Goal: Task Accomplishment & Management: Manage account settings

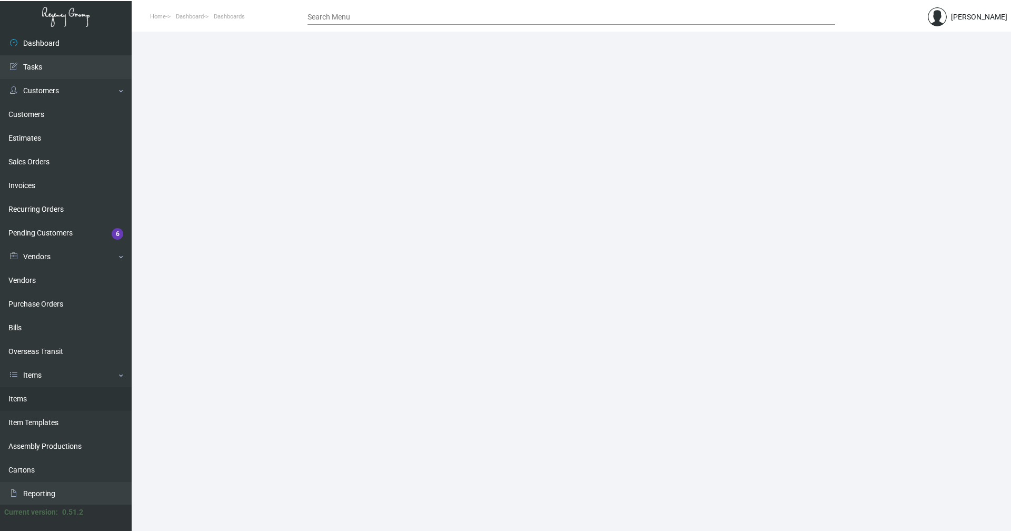
click at [27, 402] on link "Items" at bounding box center [66, 399] width 132 height 24
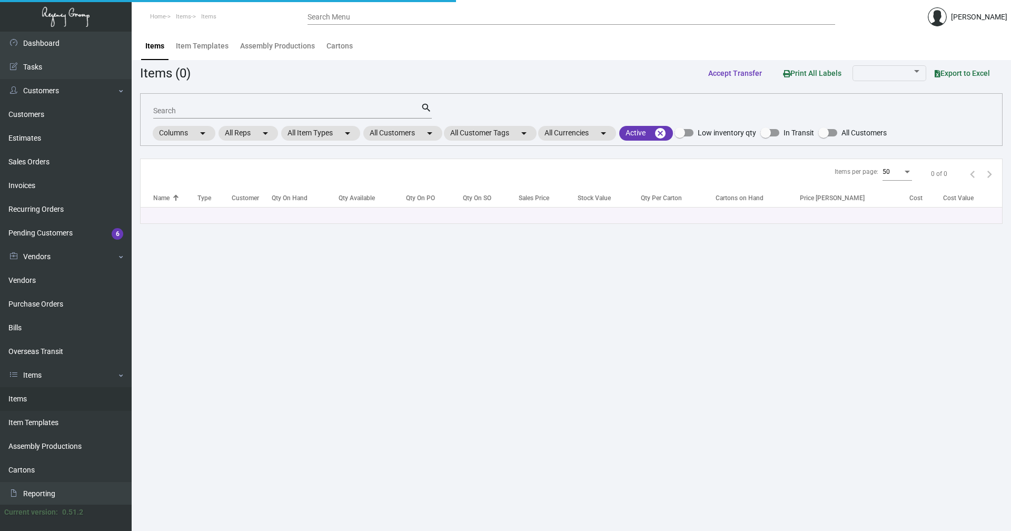
click at [405, 123] on mat-form-field "Search search" at bounding box center [292, 110] width 278 height 33
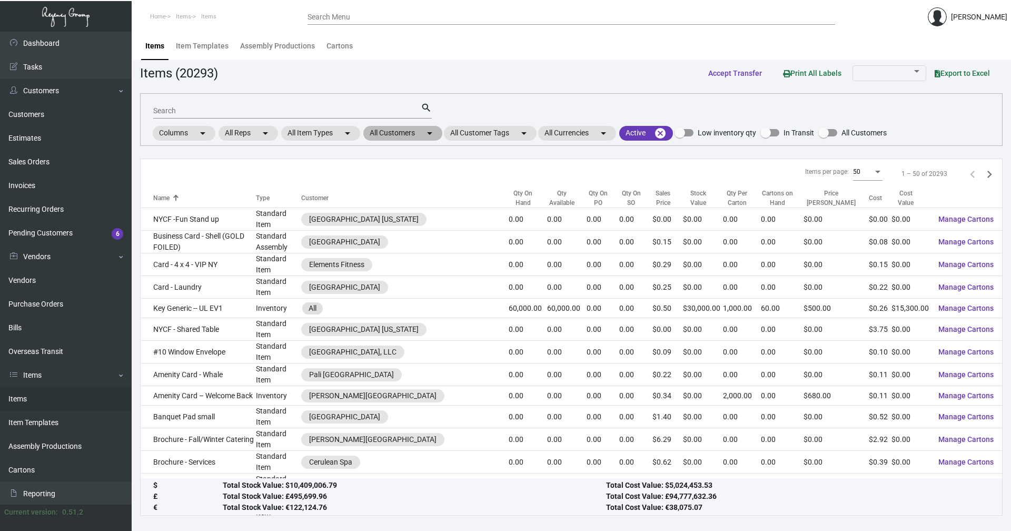
click at [405, 131] on mat-chip "All Customers arrow_drop_down" at bounding box center [402, 133] width 79 height 15
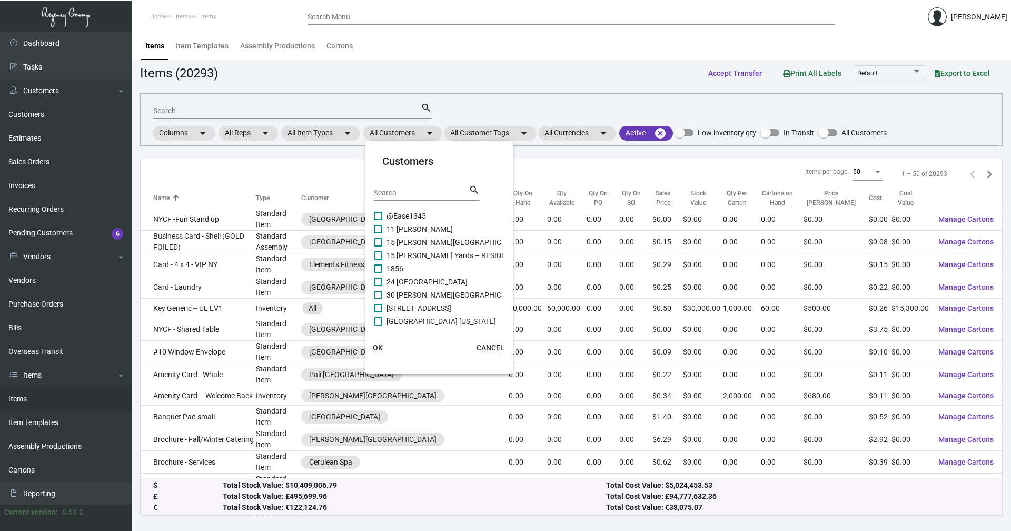
click at [421, 191] on input "Search" at bounding box center [421, 193] width 95 height 8
type input "moxy"
click at [373, 214] on mat-card "Customers moxy Search search Moxy /AC DTLA Moxy [GEOGRAPHIC_DATA] Downtown Moxy…" at bounding box center [438, 257] width 147 height 225
click at [375, 219] on span at bounding box center [378, 216] width 8 height 8
click at [377, 220] on input "Moxy /AC DTLA" at bounding box center [377, 220] width 1 height 1
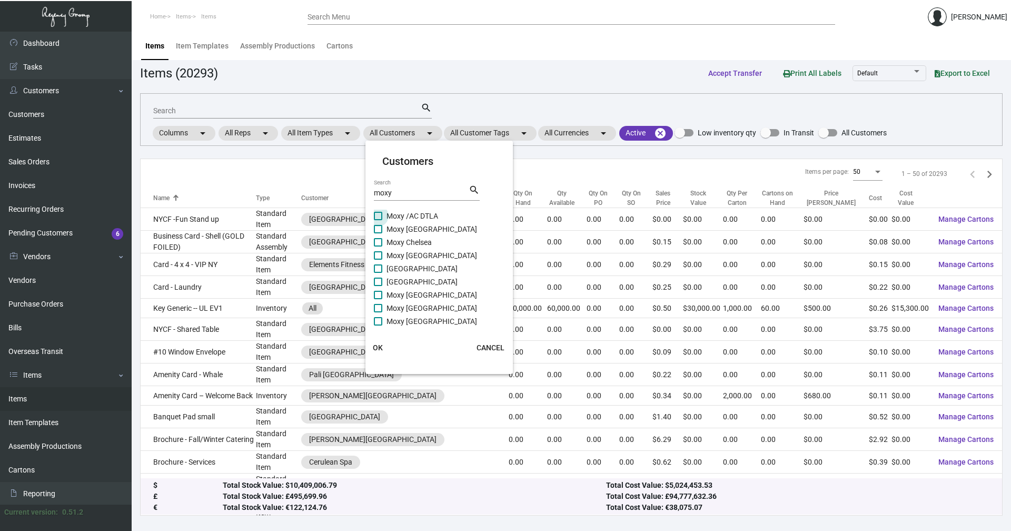
checkbox input "true"
click at [375, 347] on span "OK" at bounding box center [378, 347] width 10 height 8
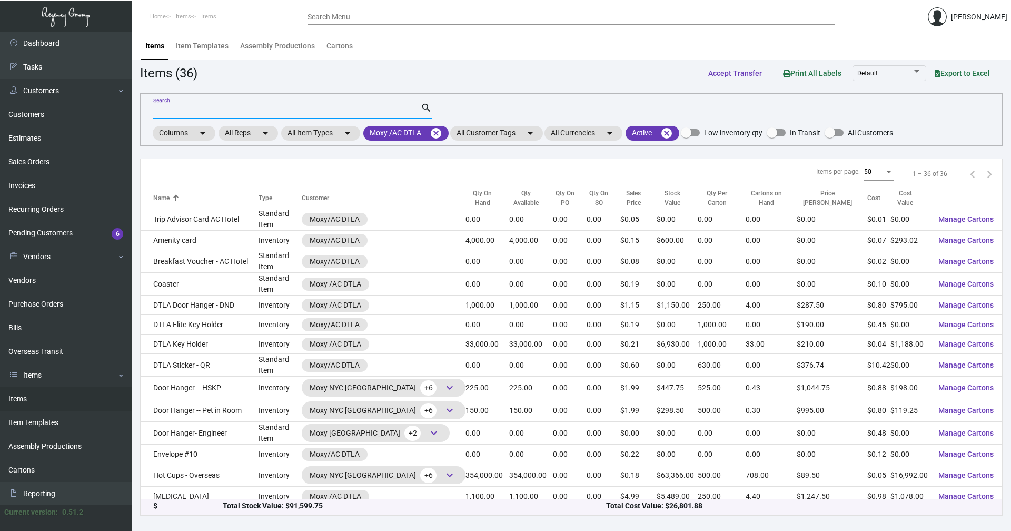
click at [174, 112] on input "Search" at bounding box center [286, 111] width 267 height 8
type input "recovery"
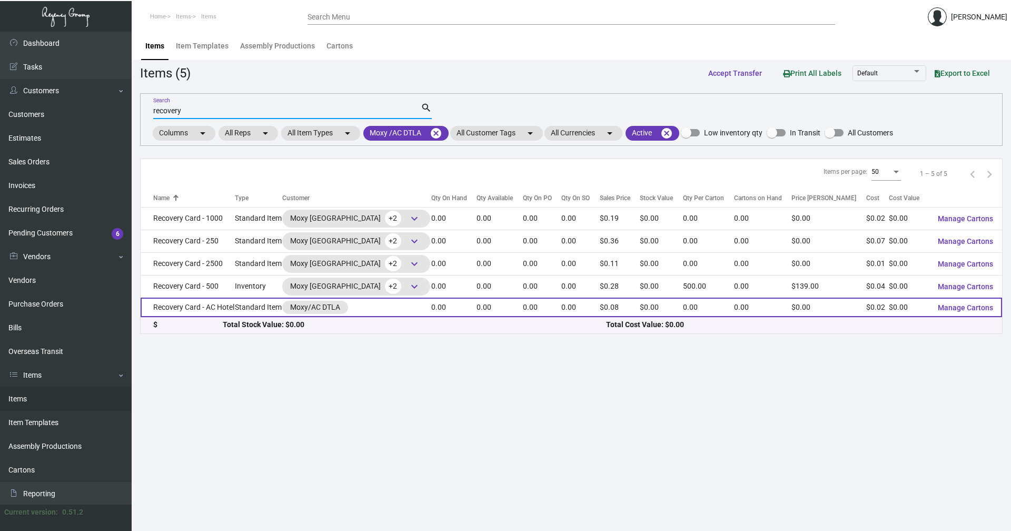
click at [203, 304] on td "Recovery Card - AC Hotel" at bounding box center [188, 306] width 94 height 19
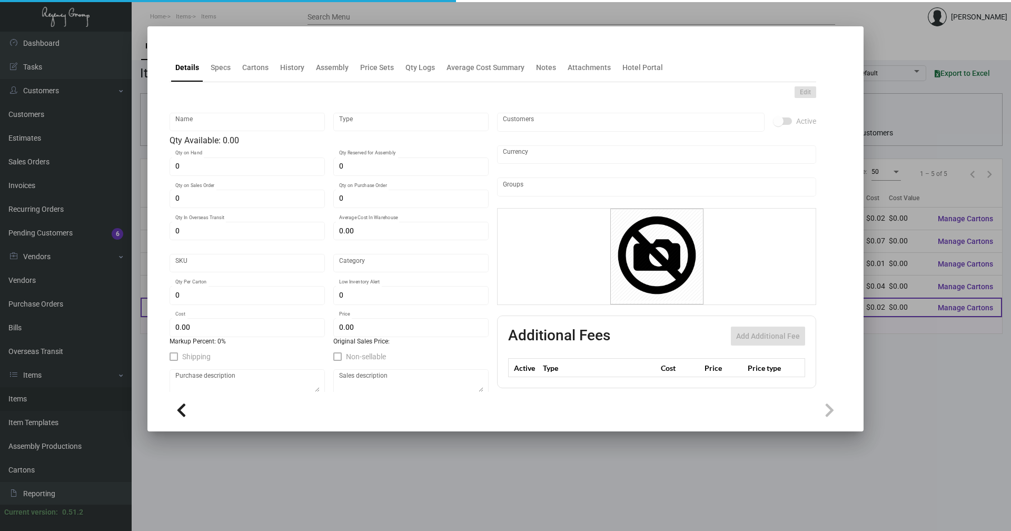
type input "Recovery Card - AC Hotel"
type input "Standard Item"
type input "$ 0.00"
type input "Standard"
type input "$ 0.01505"
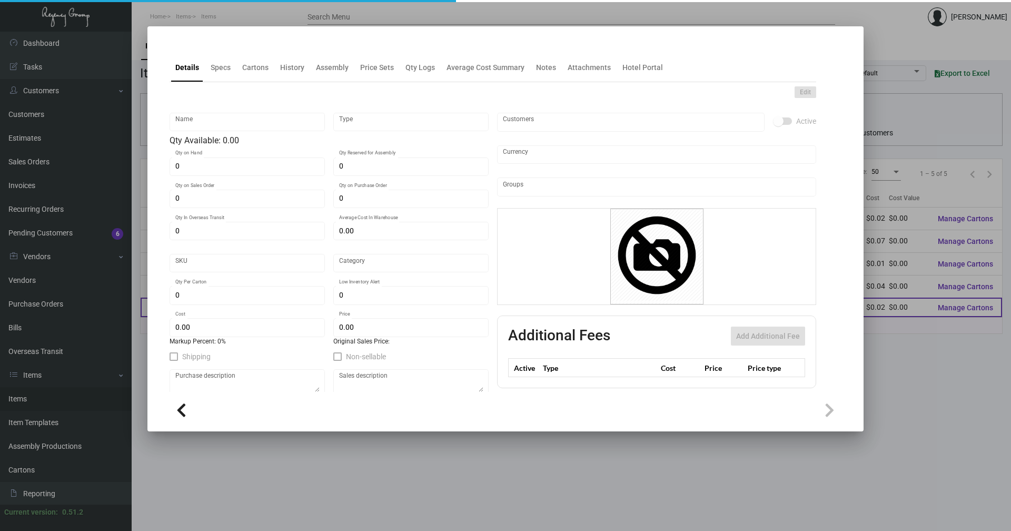
type input "$ 0.0796"
checkbox input "true"
type input "United States Dollar $"
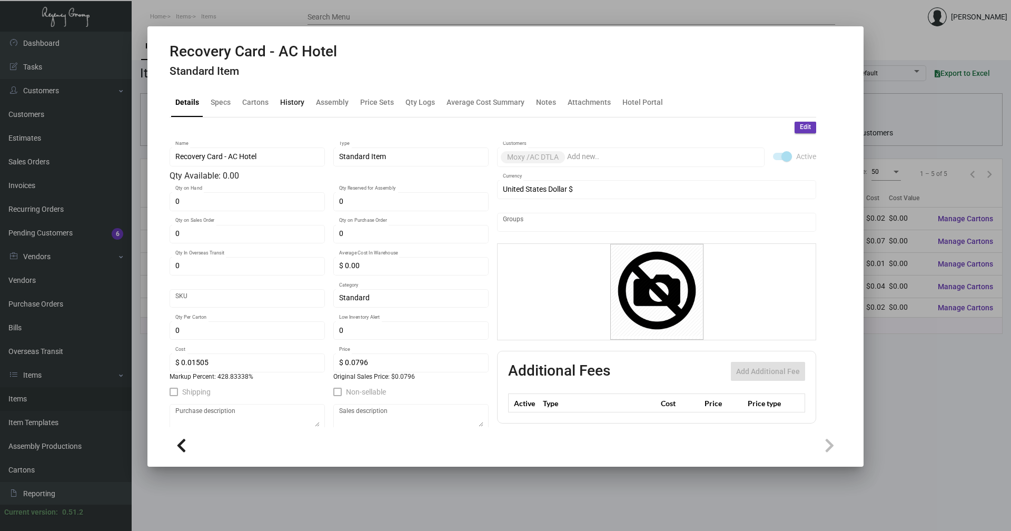
click at [292, 102] on div "History" at bounding box center [292, 102] width 24 height 11
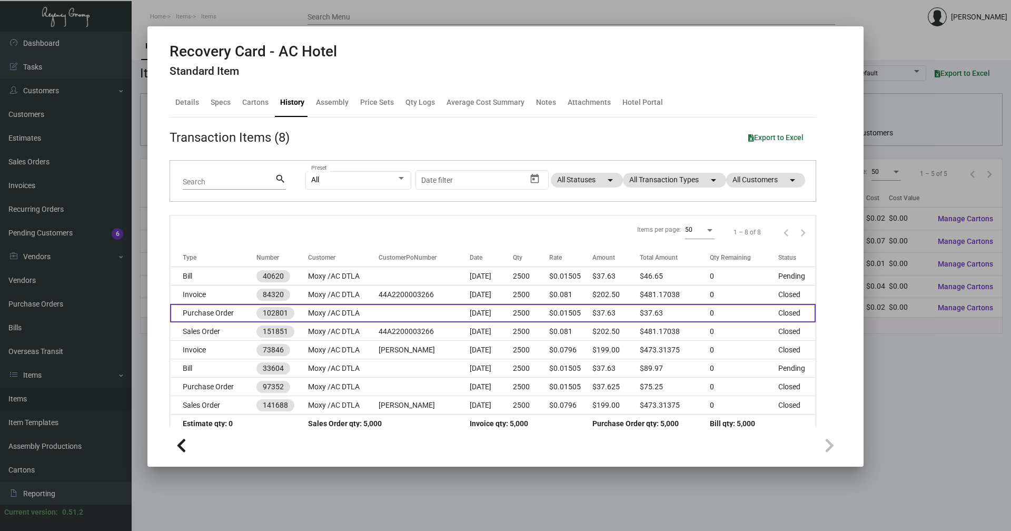
scroll to position [13, 0]
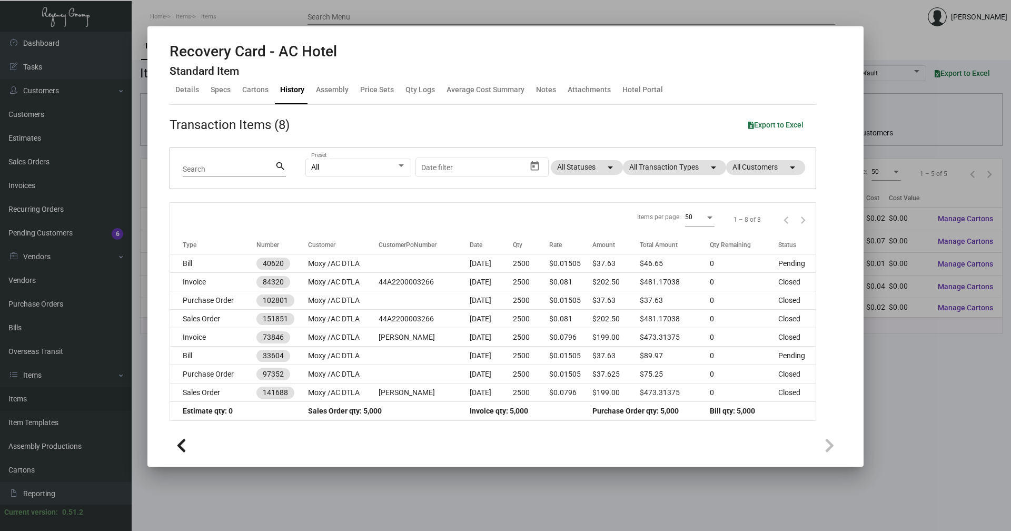
drag, startPoint x: 895, startPoint y: 409, endPoint x: 772, endPoint y: 345, distance: 138.5
click at [896, 409] on div at bounding box center [505, 265] width 1011 height 531
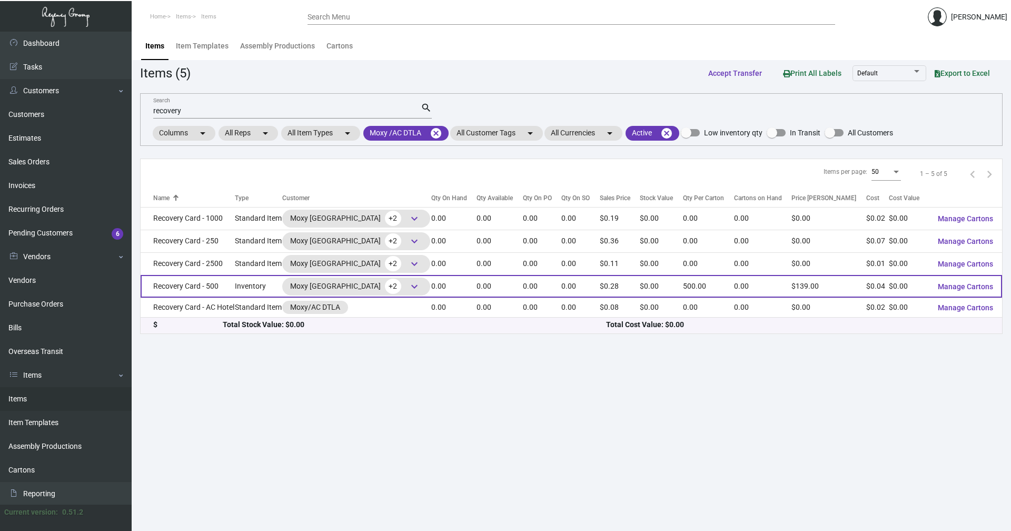
click at [195, 287] on td "Recovery Card - 500" at bounding box center [188, 286] width 94 height 23
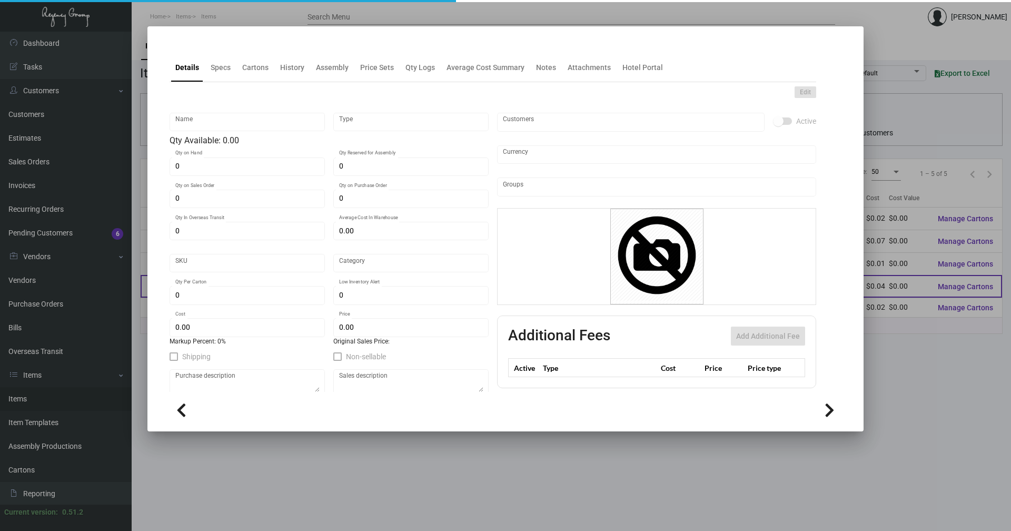
type input "Recovery Card - 500"
type input "Inventory"
type input "$ 0.00"
type input "Moxy0050"
type input "Standard"
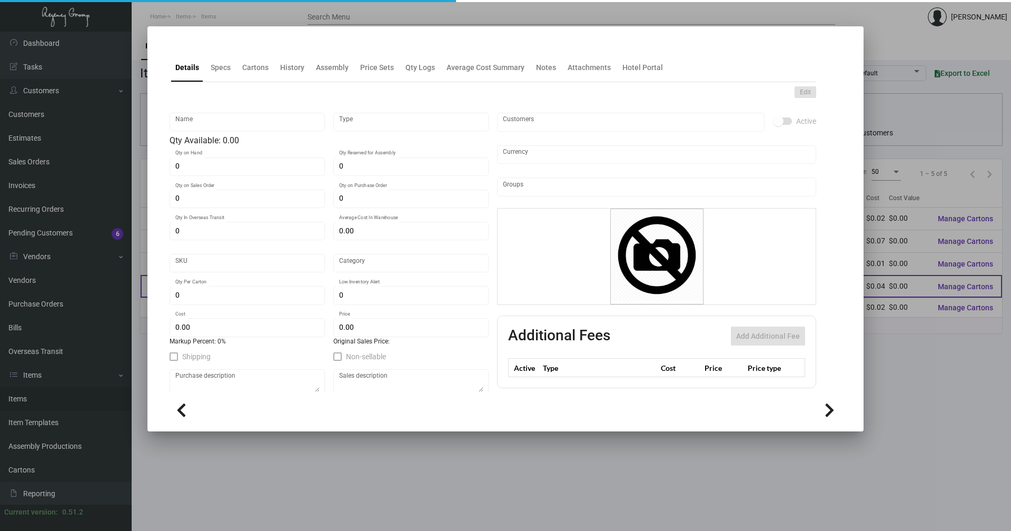
type input "500"
type input "$ 0.03617"
type input "$ 0.278"
checkbox input "true"
type input "United States Dollar $"
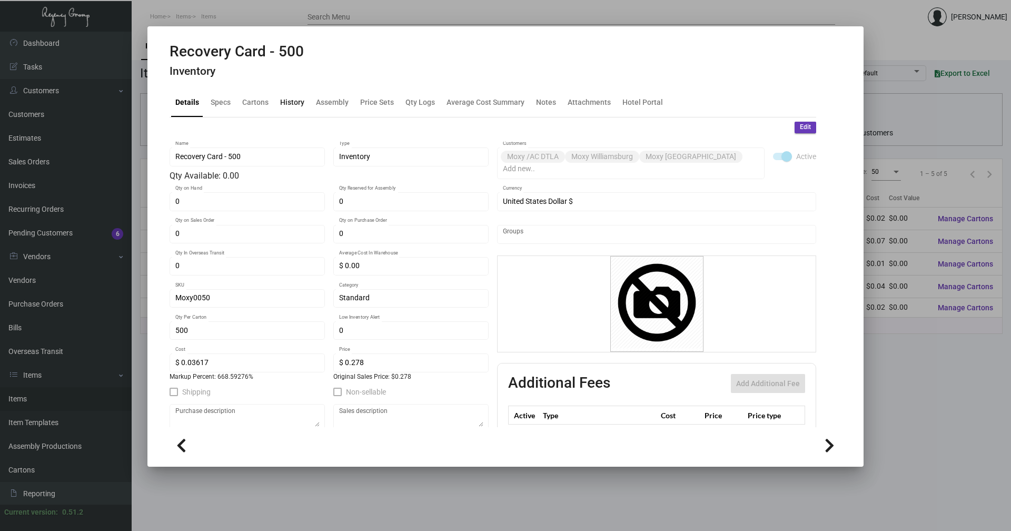
click at [296, 103] on div "History" at bounding box center [292, 102] width 24 height 11
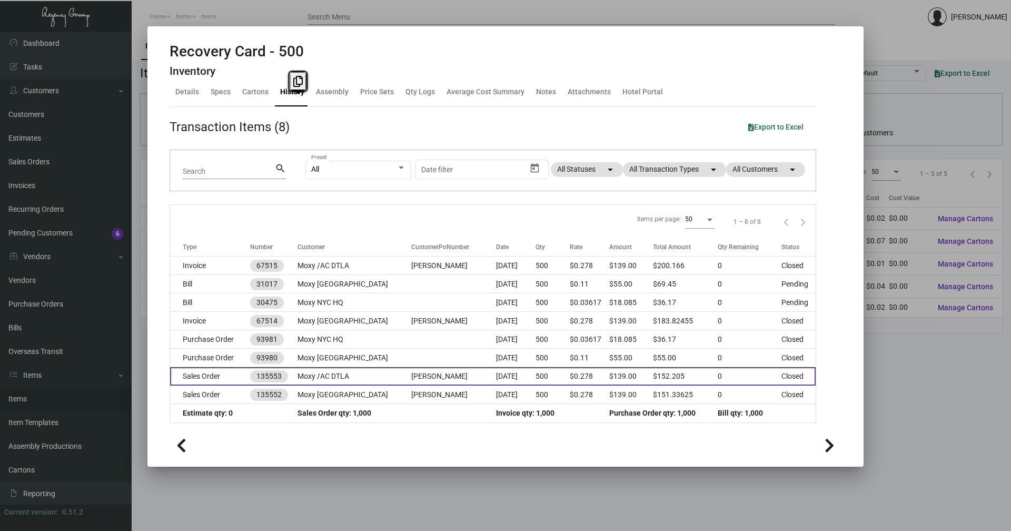
scroll to position [13, 0]
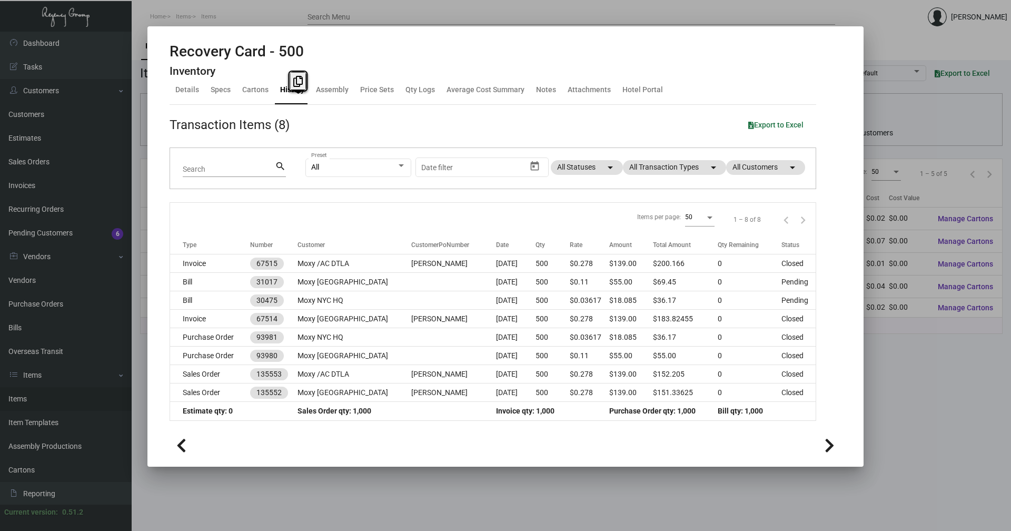
click at [898, 372] on div at bounding box center [505, 265] width 1011 height 531
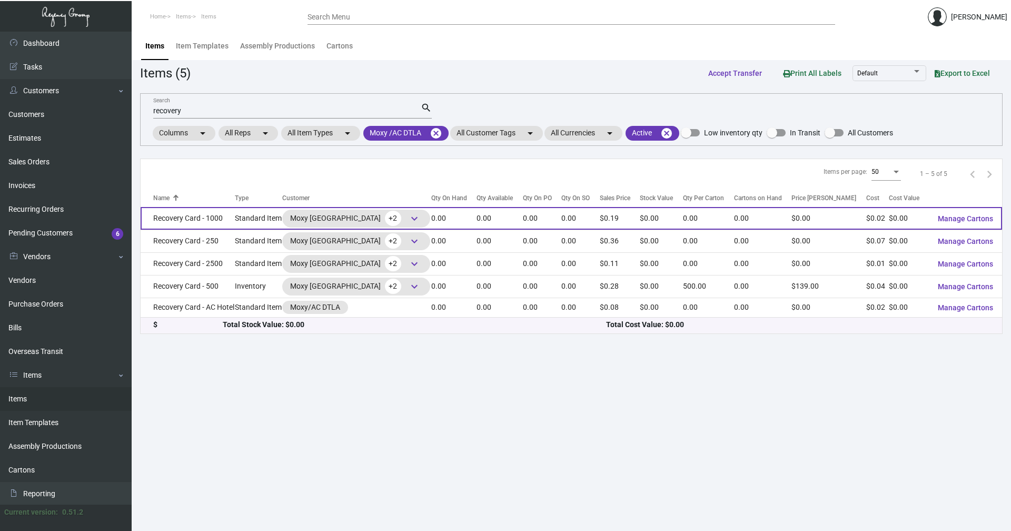
click at [203, 220] on td "Recovery Card - 1000" at bounding box center [188, 218] width 94 height 23
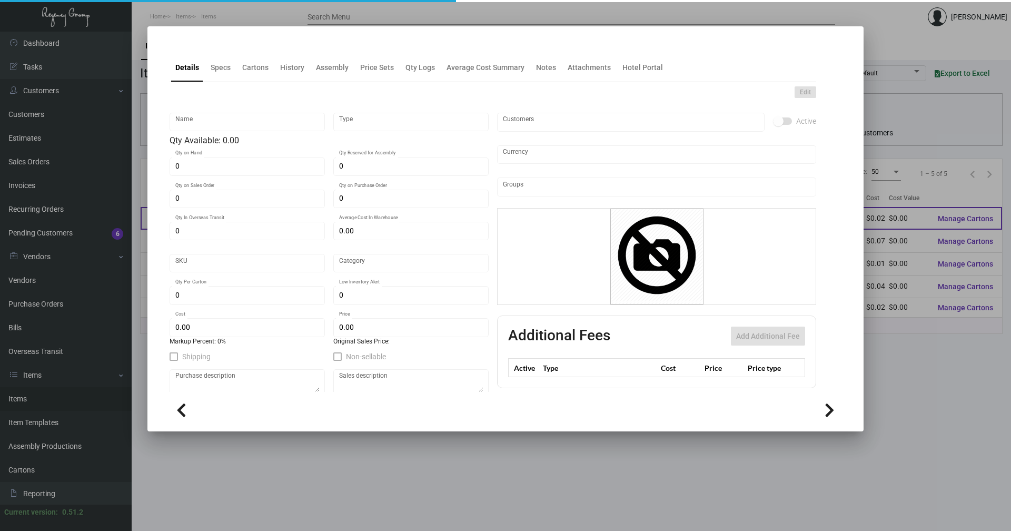
type input "Recovery Card - 1000"
type input "Standard Item"
type input "$ 0.00"
type input "Moxy0047"
type input "Standard"
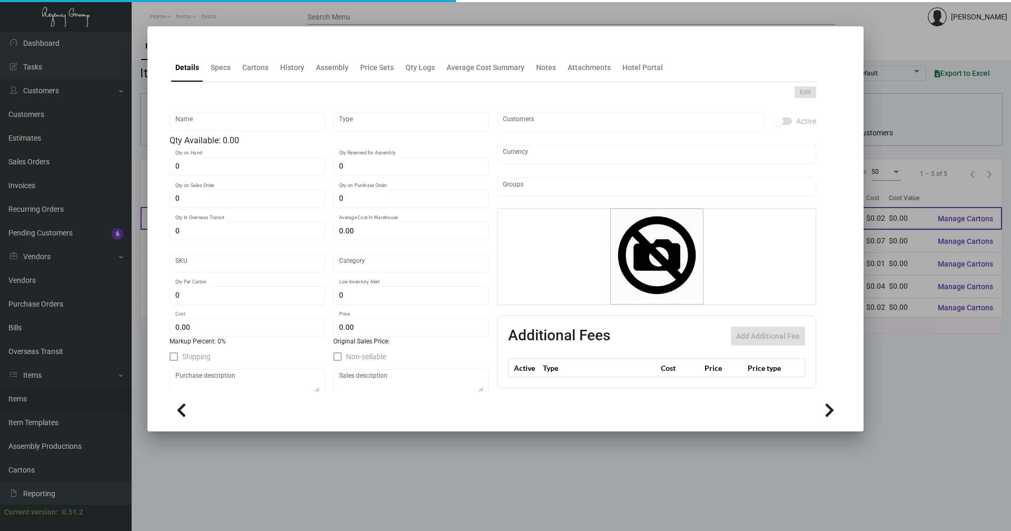
type input "$ 0.02277"
type input "$ 0.189"
checkbox input "true"
type input "United States Dollar $"
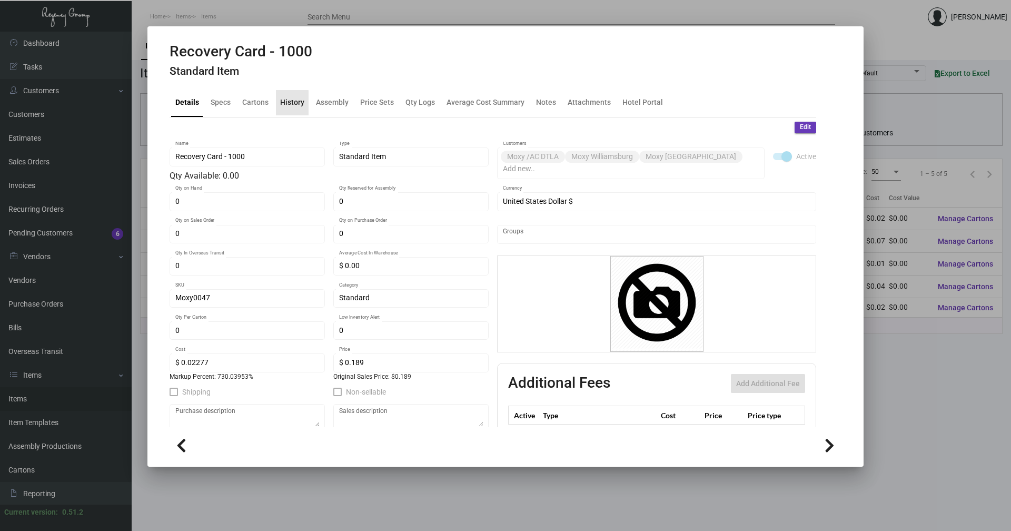
click at [283, 105] on div "History" at bounding box center [292, 102] width 24 height 11
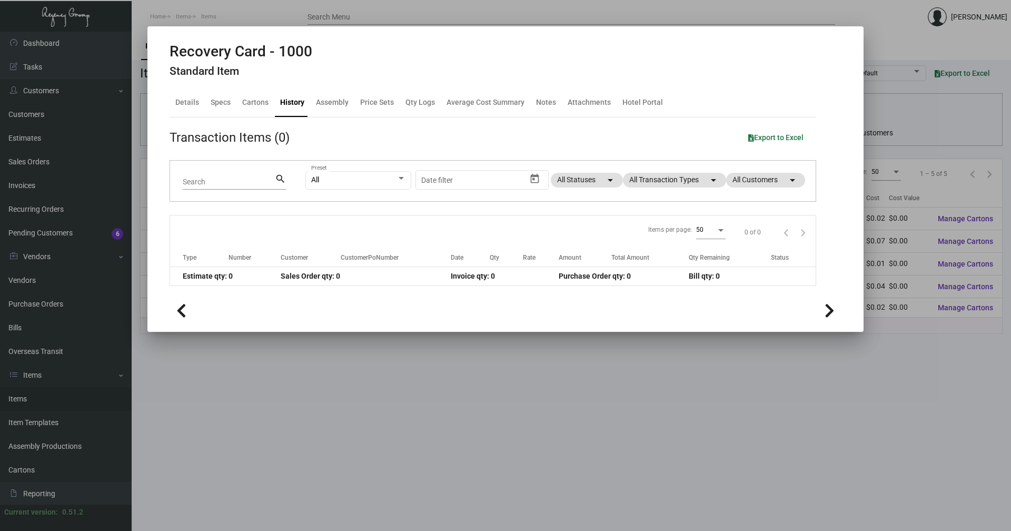
click at [914, 322] on div at bounding box center [505, 265] width 1011 height 531
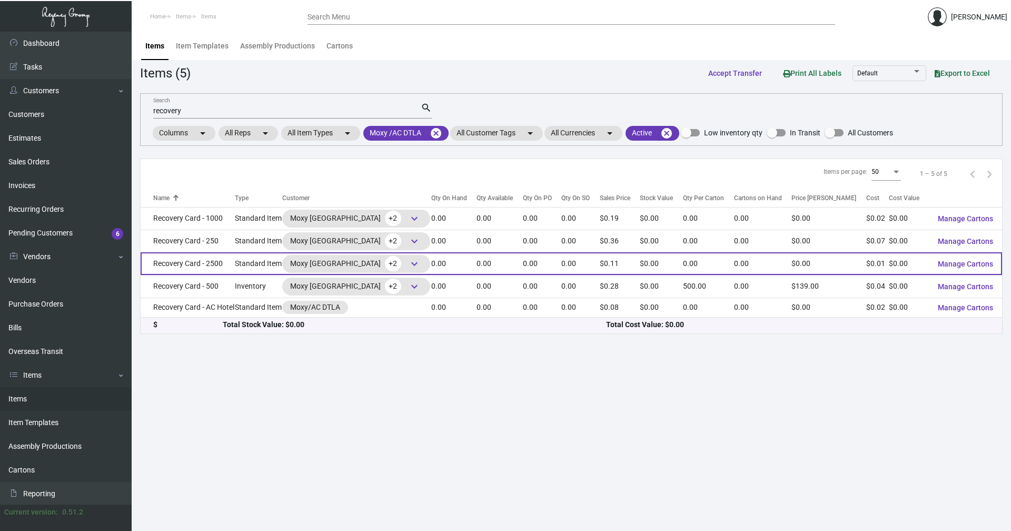
click at [191, 264] on td "Recovery Card - 2500" at bounding box center [188, 263] width 94 height 23
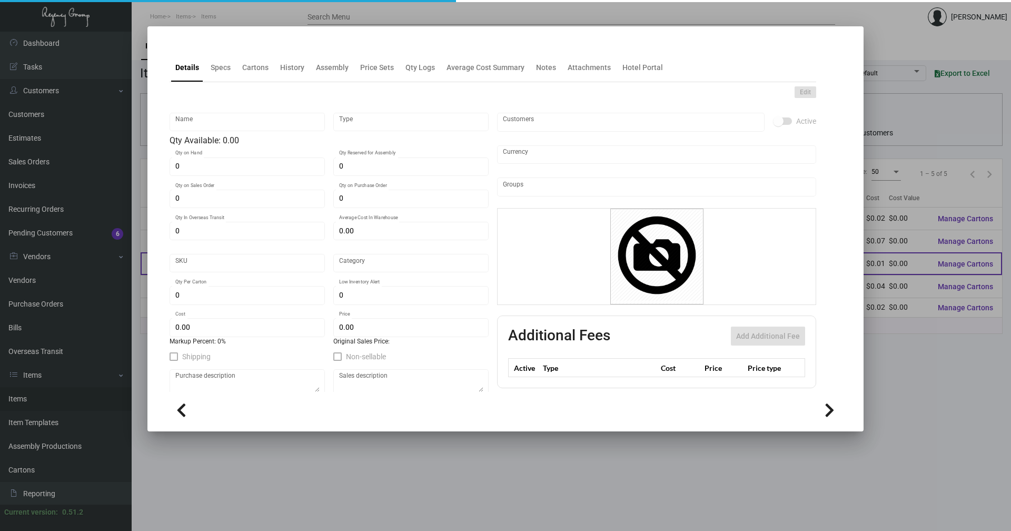
type input "Recovery Card - 2500"
type input "Standard Item"
type input "$ 0.00"
type input "Moxy0049"
type input "Standard"
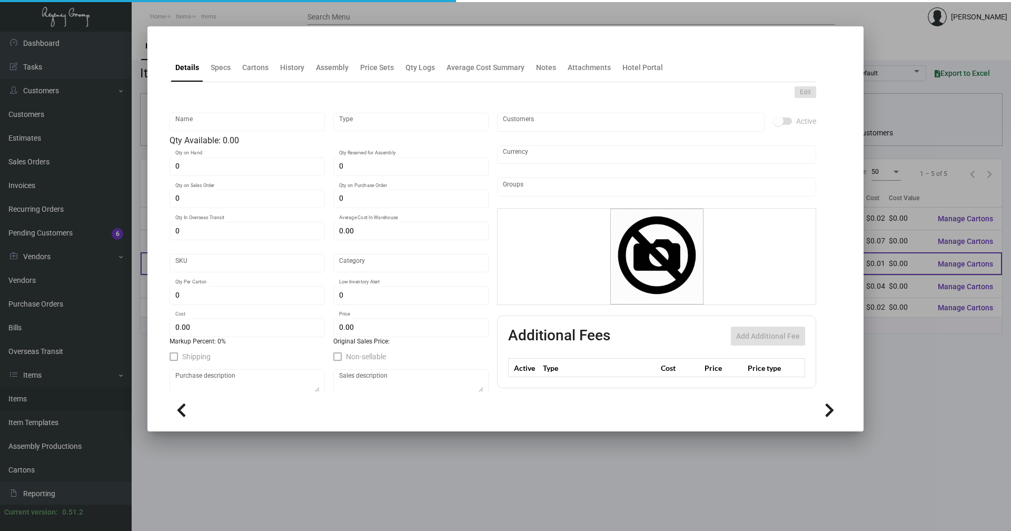
type input "$ 0.01447"
type input "$ 0.1076"
checkbox input "true"
type input "United States Dollar $"
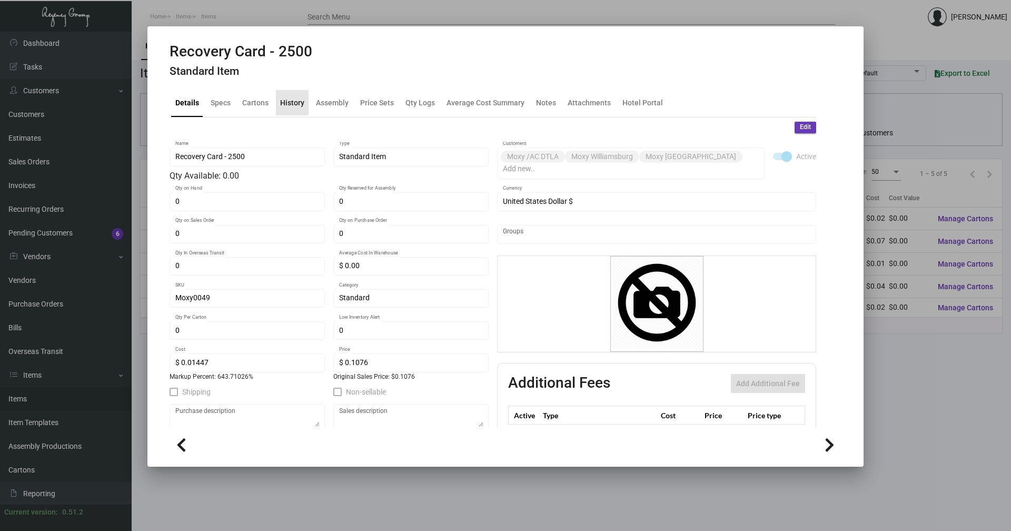
click at [288, 102] on div "History" at bounding box center [292, 102] width 24 height 11
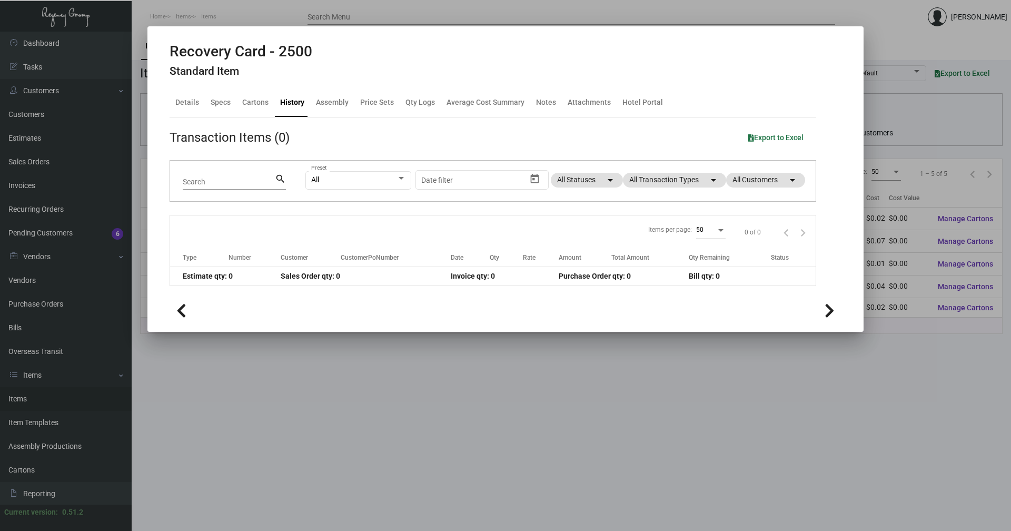
click at [479, 380] on div at bounding box center [505, 265] width 1011 height 531
